Goal: Task Accomplishment & Management: Use online tool/utility

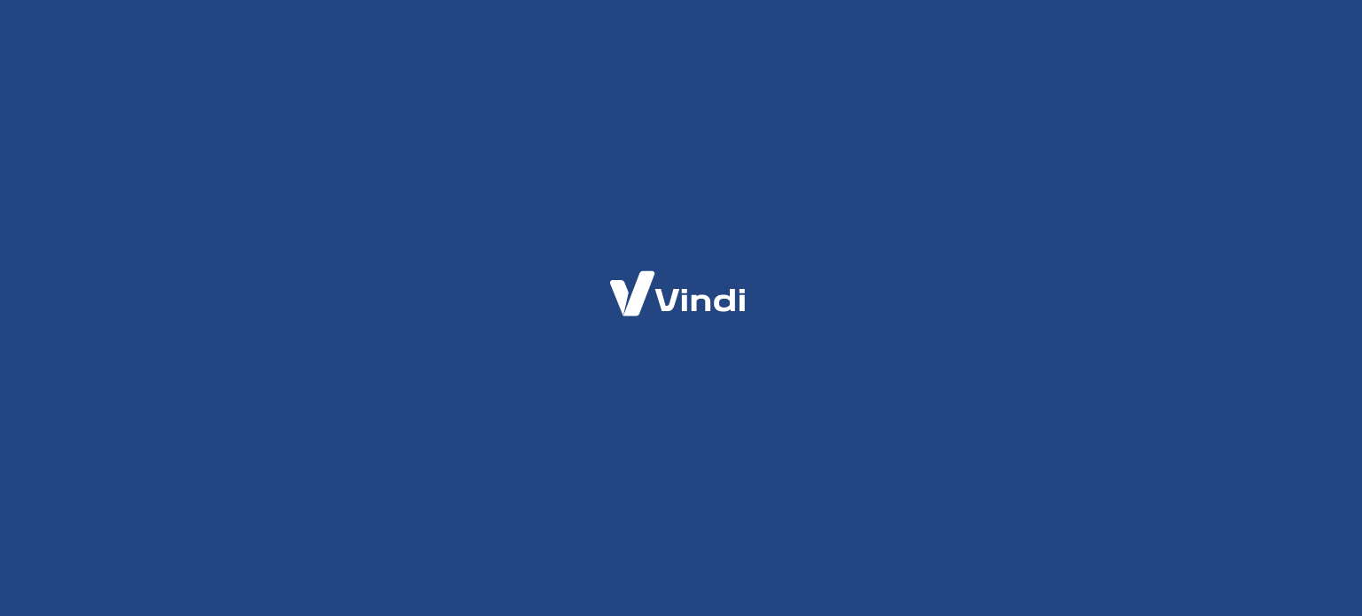
click at [371, 0] on html at bounding box center [681, 0] width 1362 height 0
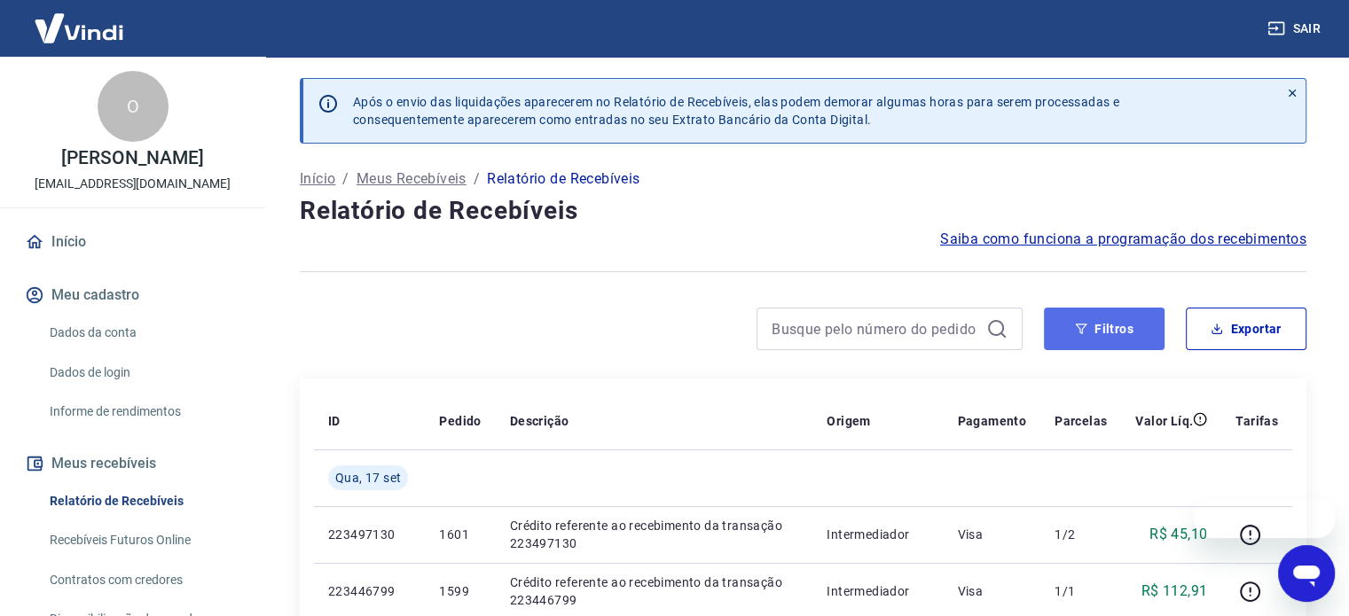
click at [1119, 341] on button "Filtros" at bounding box center [1104, 329] width 121 height 43
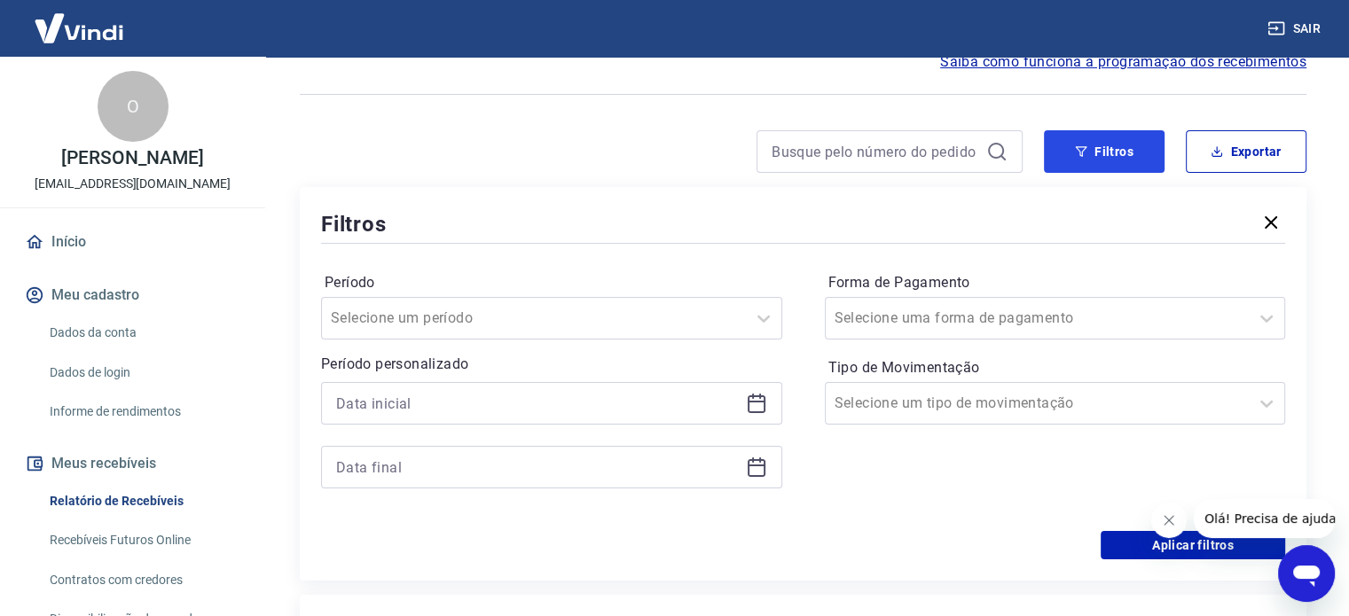
scroll to position [266, 0]
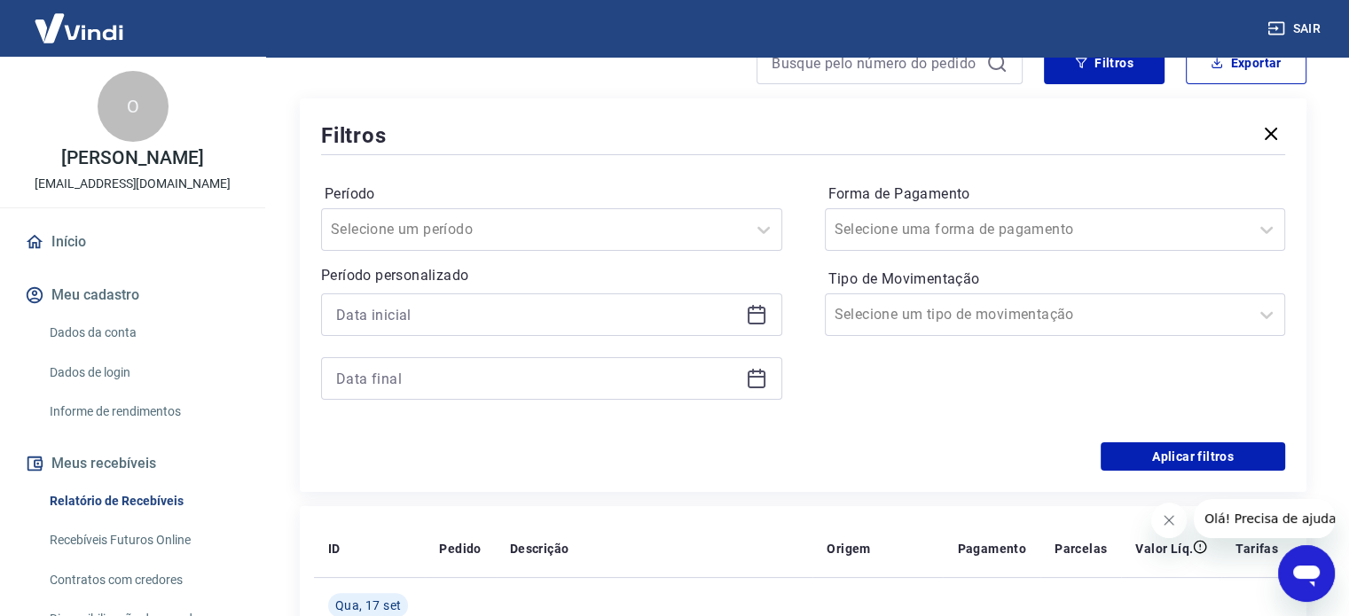
click at [756, 311] on icon at bounding box center [756, 314] width 21 height 21
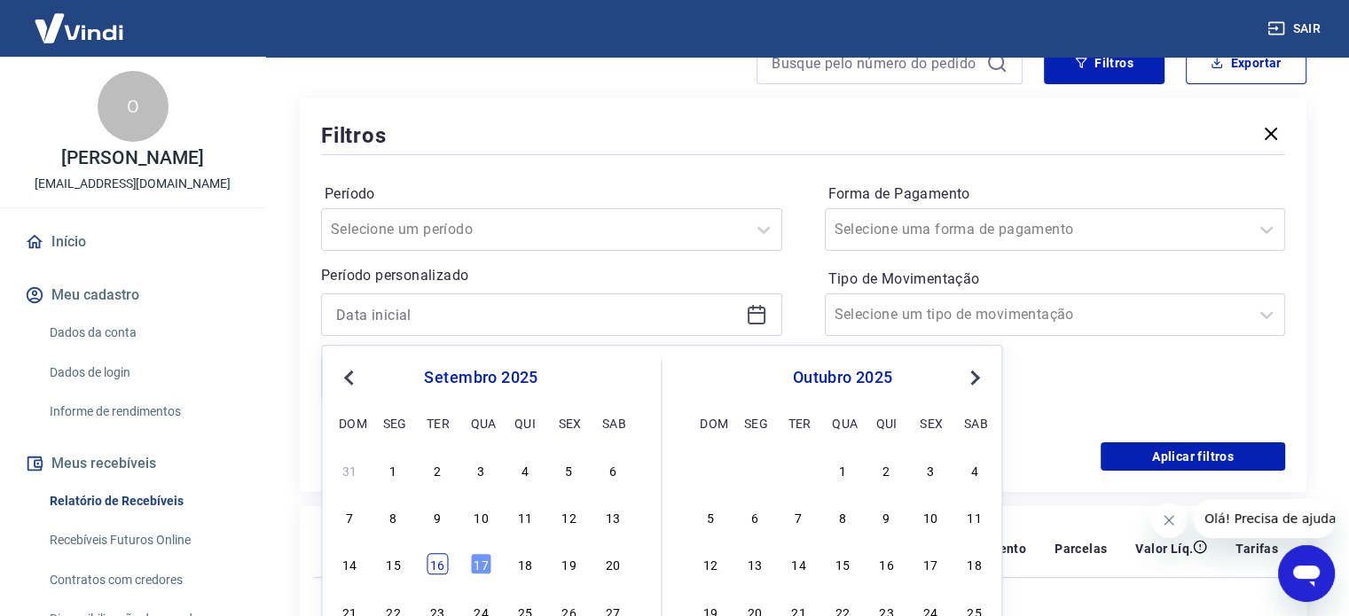
click at [444, 561] on div "16" at bounding box center [437, 564] width 21 height 21
type input "[DATE]"
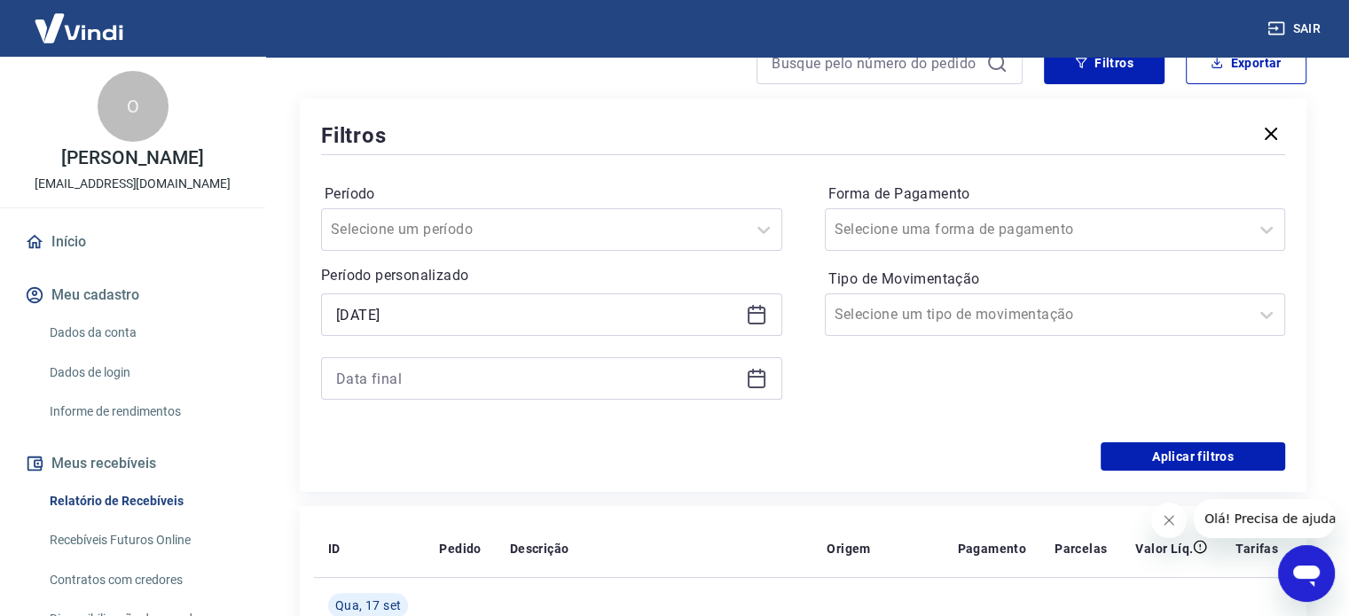
click at [749, 382] on icon at bounding box center [756, 378] width 21 height 21
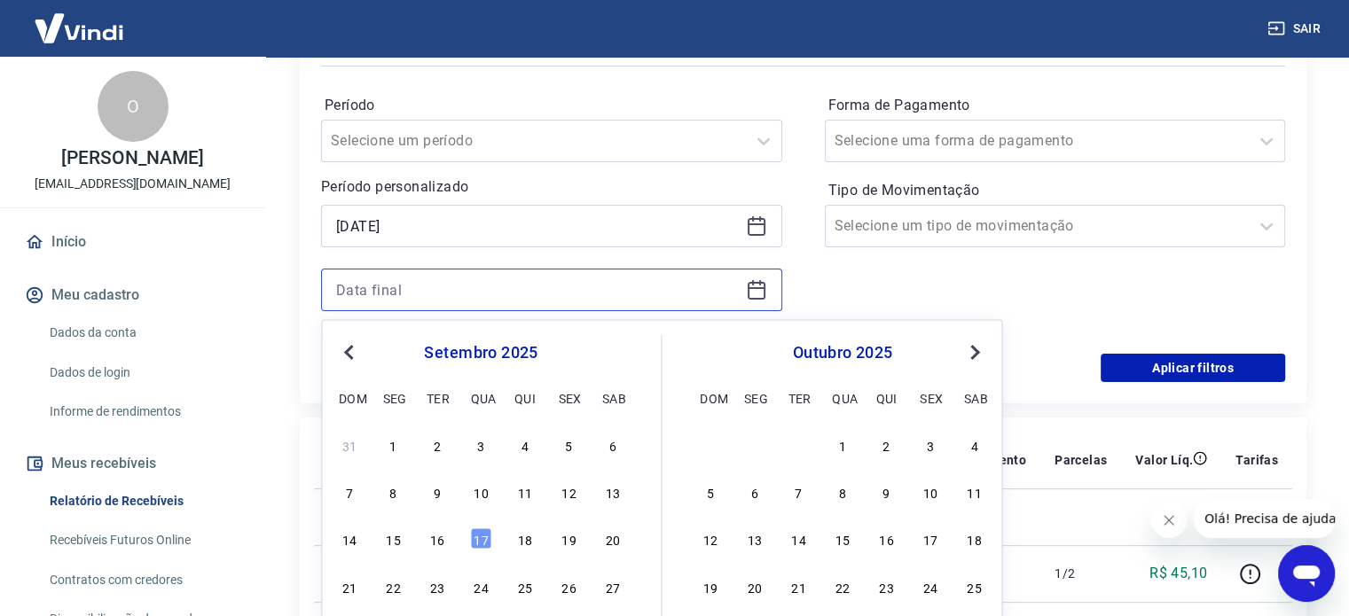
scroll to position [443, 0]
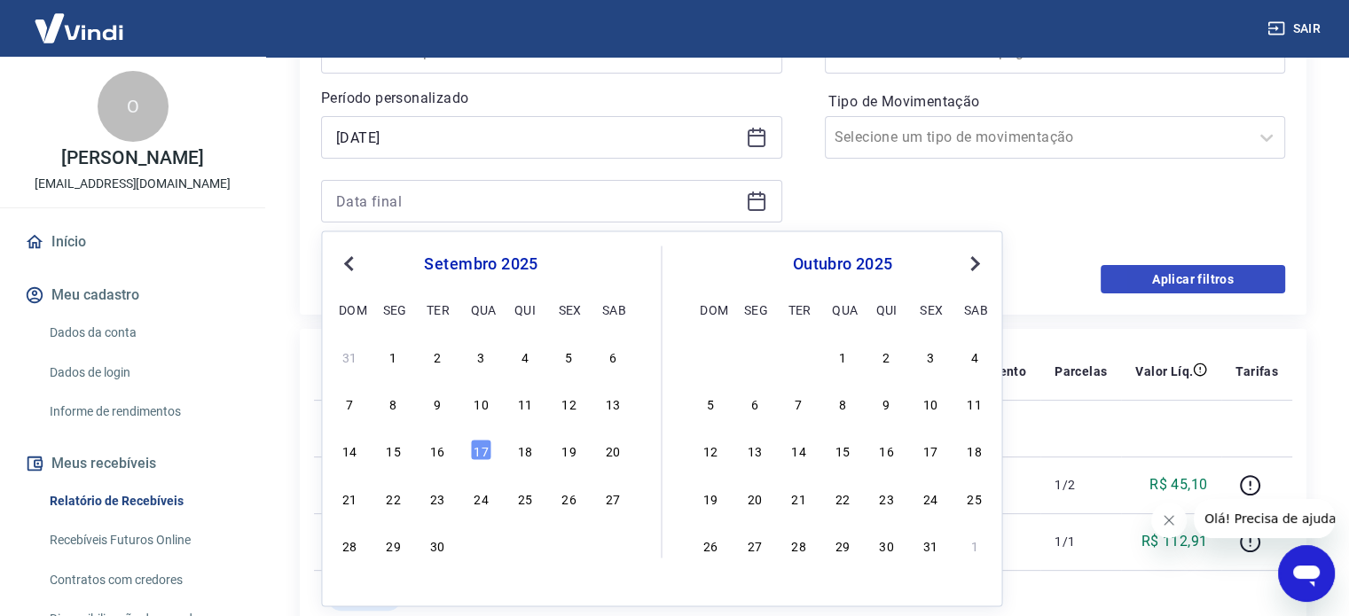
drag, startPoint x: 442, startPoint y: 446, endPoint x: 1237, endPoint y: 269, distance: 815.1
click at [442, 444] on div "16" at bounding box center [437, 450] width 21 height 21
type input "[DATE]"
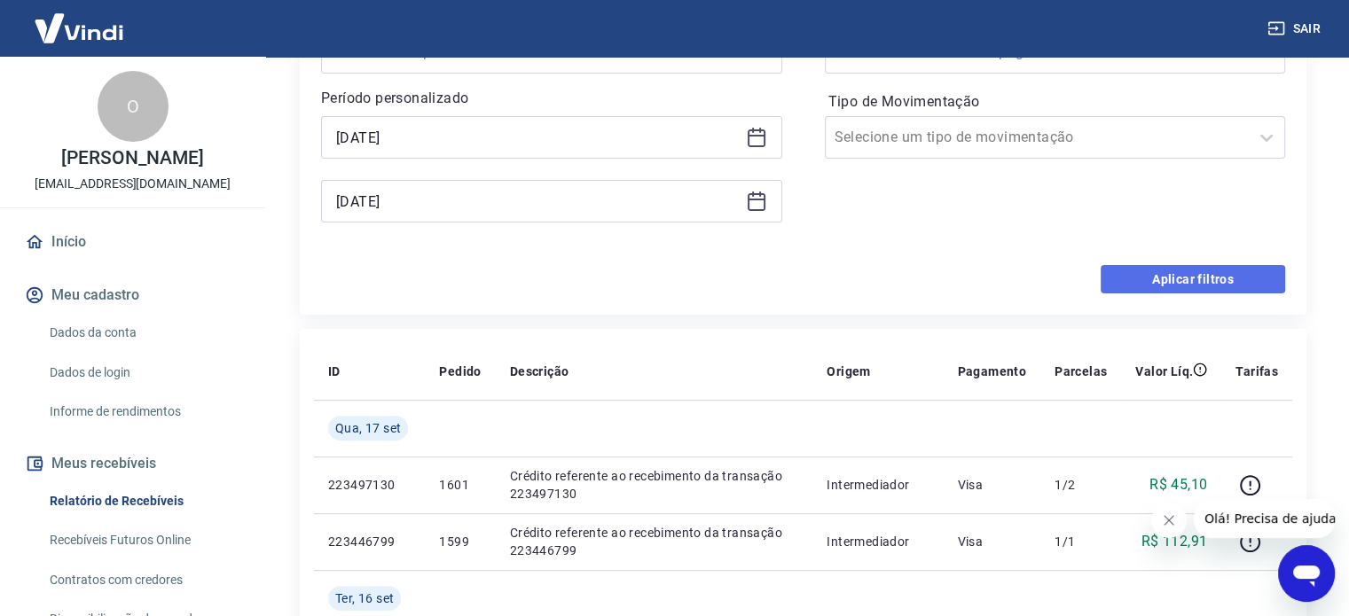
click at [1210, 278] on button "Aplicar filtros" at bounding box center [1193, 279] width 184 height 28
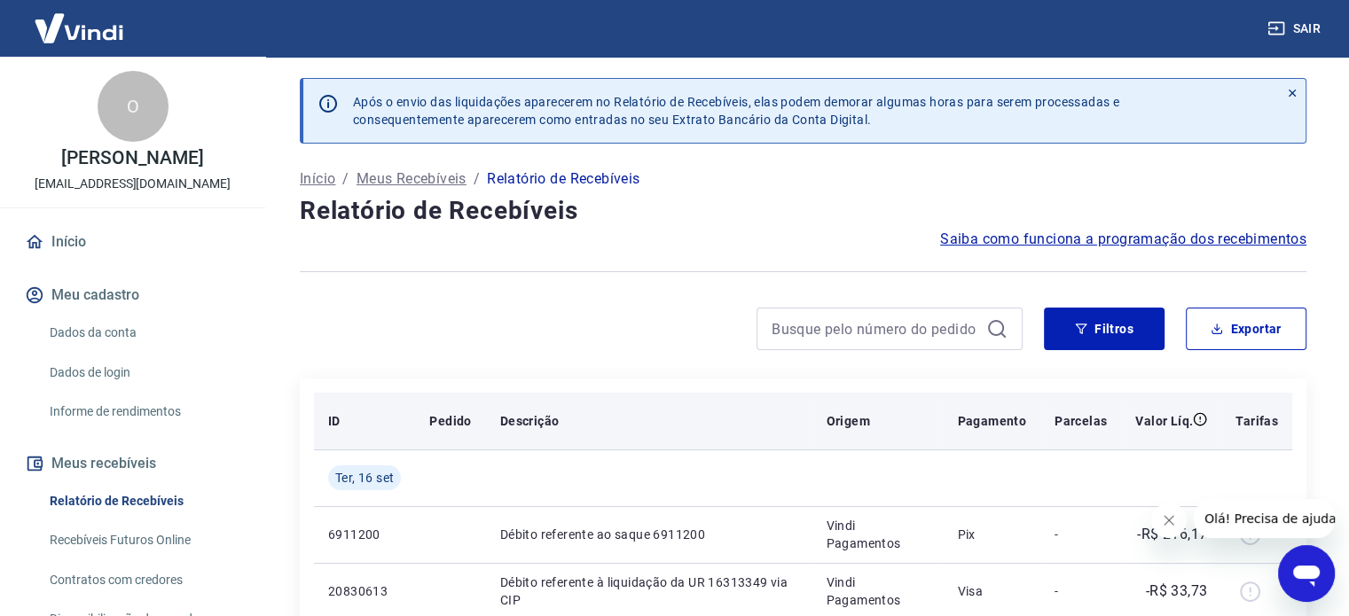
scroll to position [89, 0]
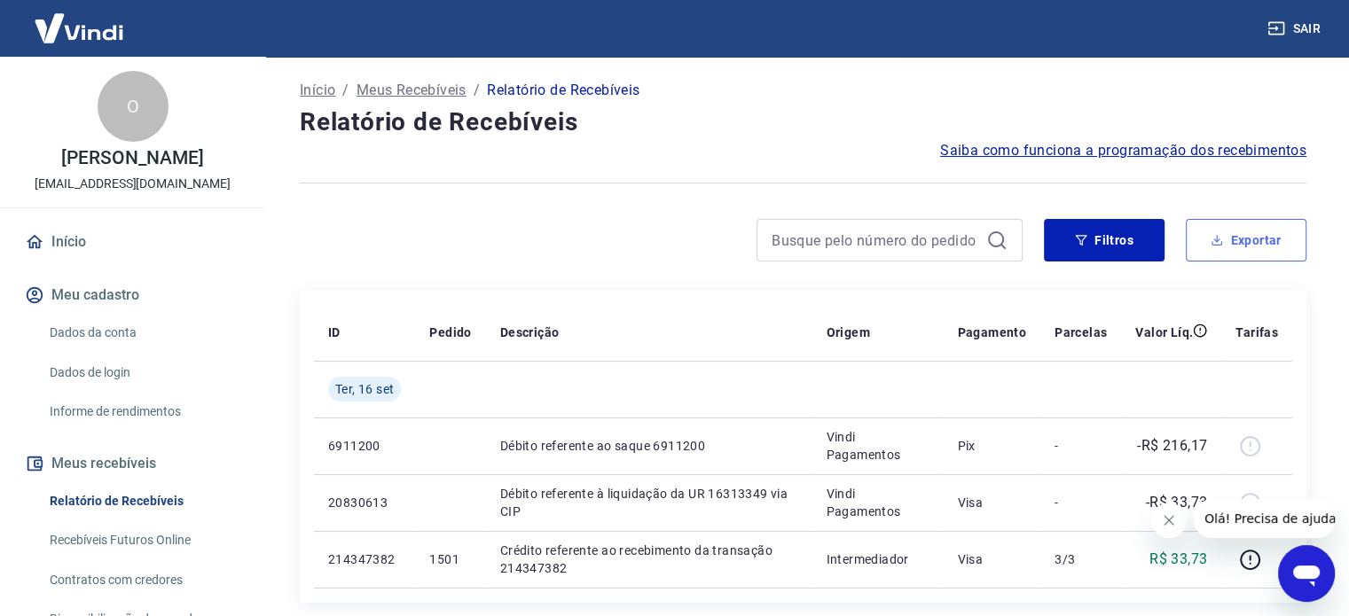
click at [1242, 243] on button "Exportar" at bounding box center [1246, 240] width 121 height 43
type input "[DATE]"
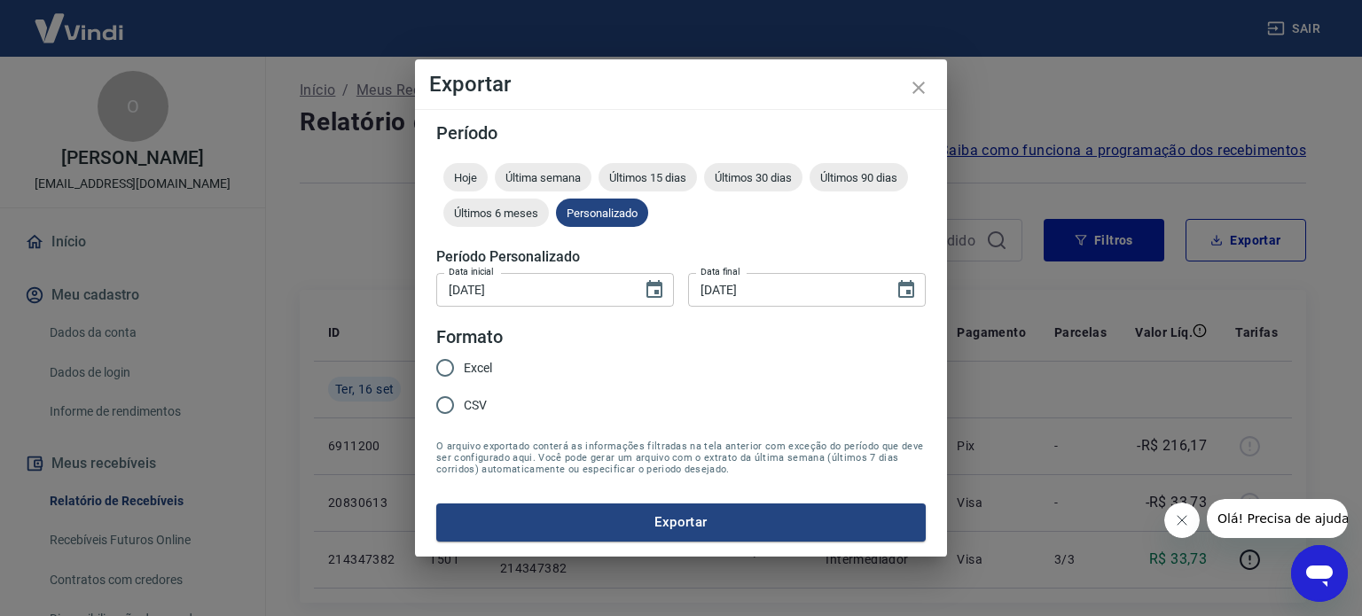
click at [472, 366] on span "Excel" at bounding box center [478, 368] width 28 height 19
click at [464, 366] on input "Excel" at bounding box center [445, 367] width 37 height 37
radio input "true"
click at [676, 512] on button "Exportar" at bounding box center [681, 522] width 490 height 37
